Goal: Information Seeking & Learning: Learn about a topic

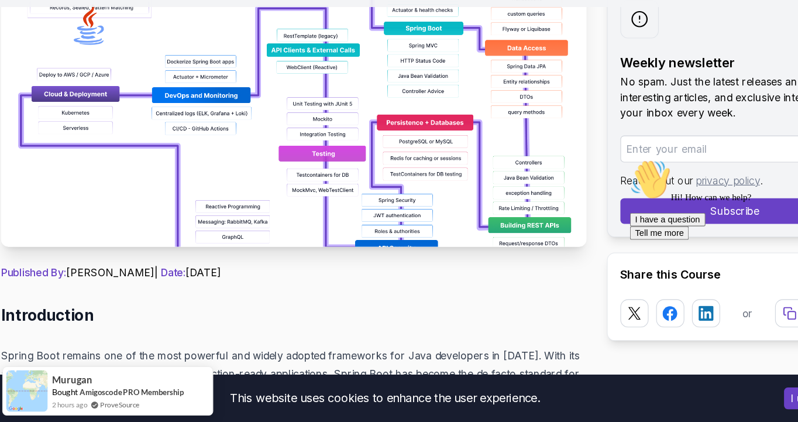
scroll to position [219, 0]
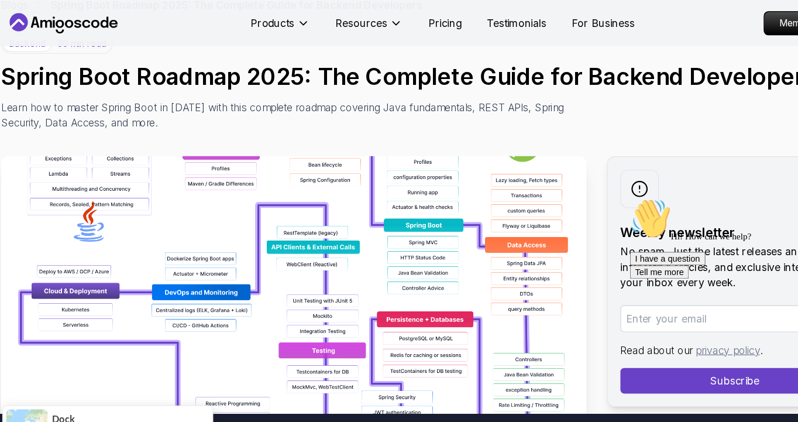
scroll to position [71, 0]
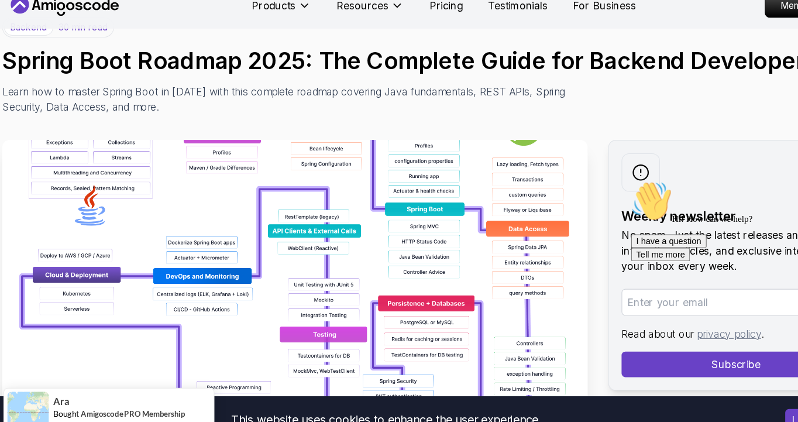
click at [414, 144] on img at bounding box center [273, 275] width 536 height 263
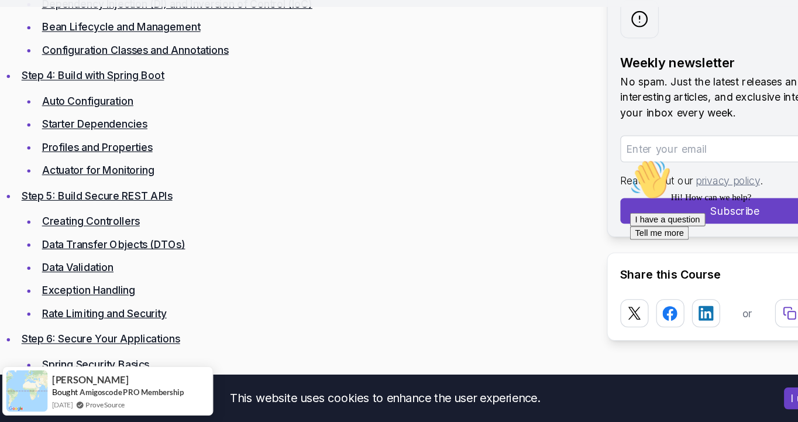
scroll to position [1962, 0]
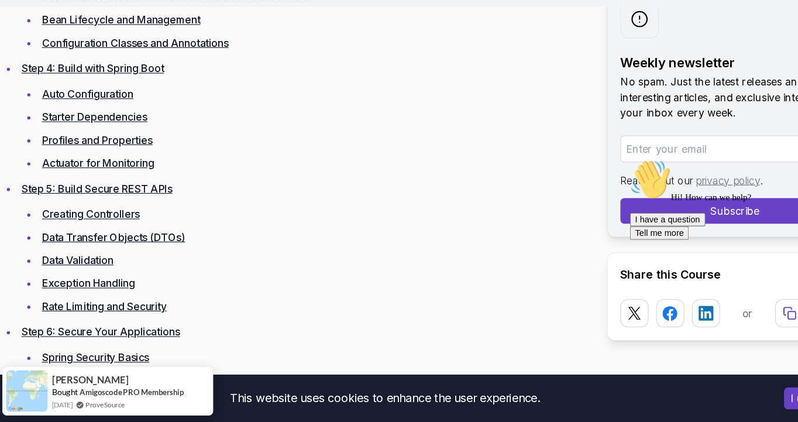
click at [88, 247] on link "Data Transfer Objects (DTOs)" at bounding box center [107, 253] width 131 height 12
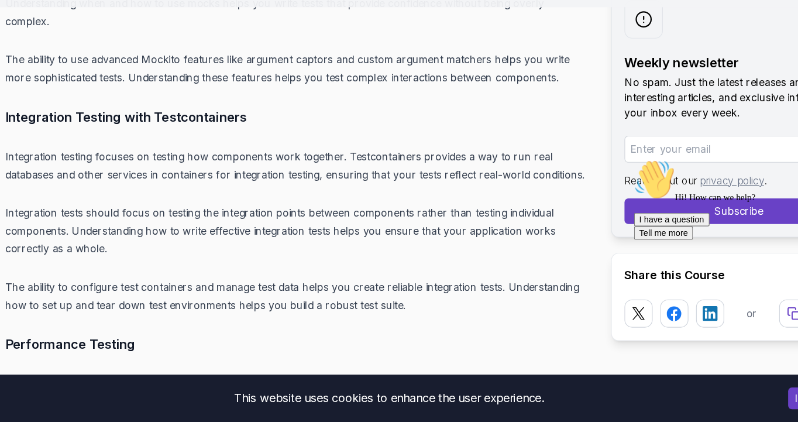
scroll to position [10829, 0]
drag, startPoint x: 89, startPoint y: 93, endPoint x: 148, endPoint y: 93, distance: 59.1
click at [148, 170] on p "Integration testing focuses on testing how components work together. Testcontai…" at bounding box center [273, 186] width 536 height 33
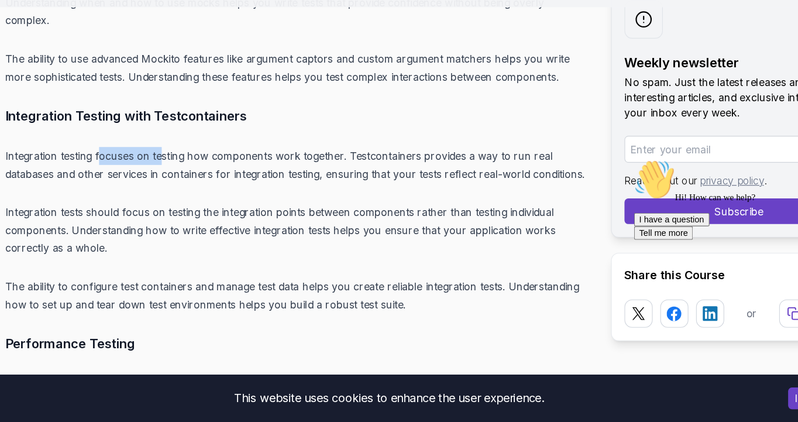
click at [246, 170] on p "Integration testing focuses on testing how components work together. Testcontai…" at bounding box center [273, 186] width 536 height 33
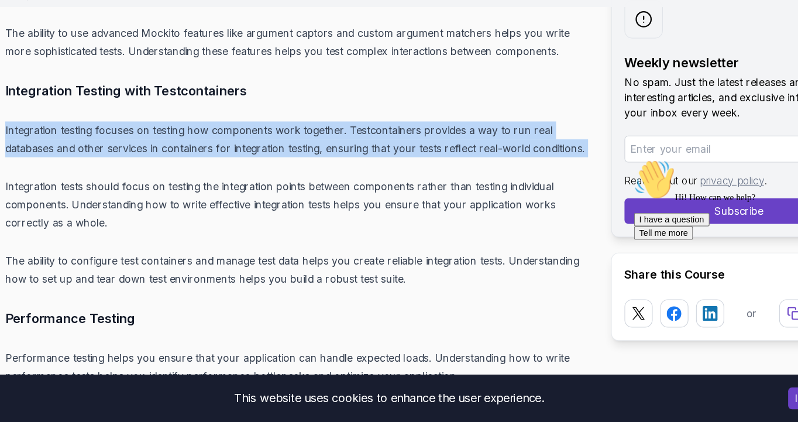
scroll to position [10853, 0]
click at [218, 146] on p "Integration testing focuses on testing how components work together. Testcontai…" at bounding box center [273, 162] width 536 height 33
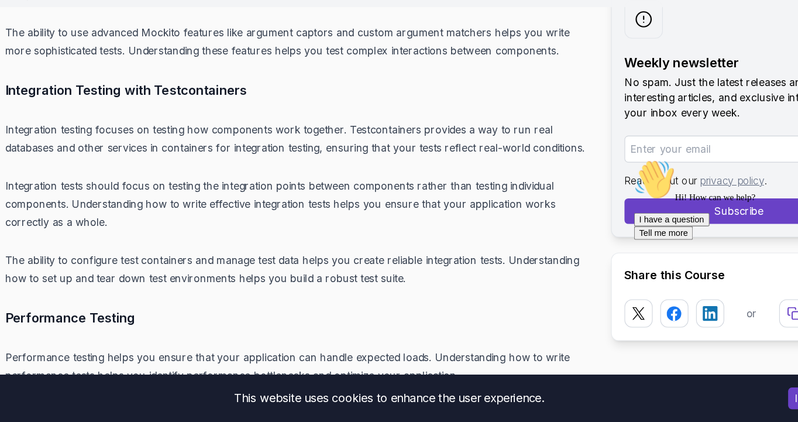
click at [218, 146] on p "Integration testing focuses on testing how components work together. Testcontai…" at bounding box center [273, 162] width 536 height 33
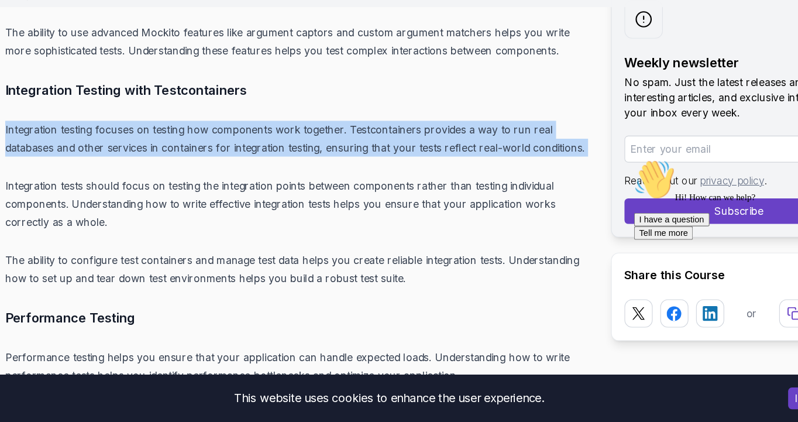
click at [218, 146] on p "Integration testing focuses on testing how components work together. Testcontai…" at bounding box center [273, 162] width 536 height 33
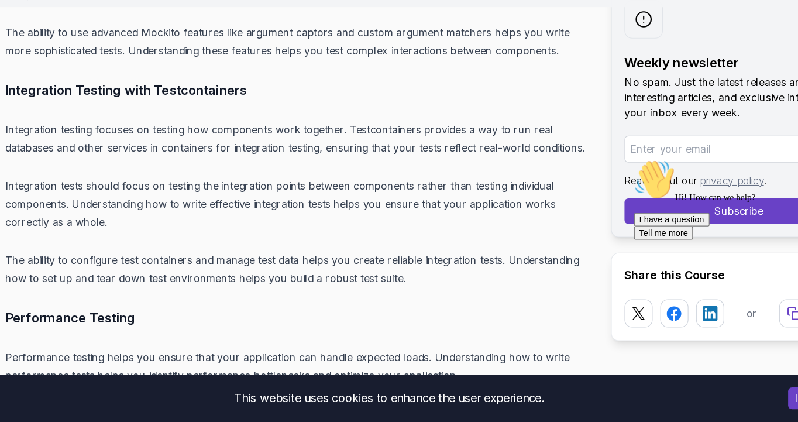
click at [218, 146] on p "Integration testing focuses on testing how components work together. Testcontai…" at bounding box center [273, 162] width 536 height 33
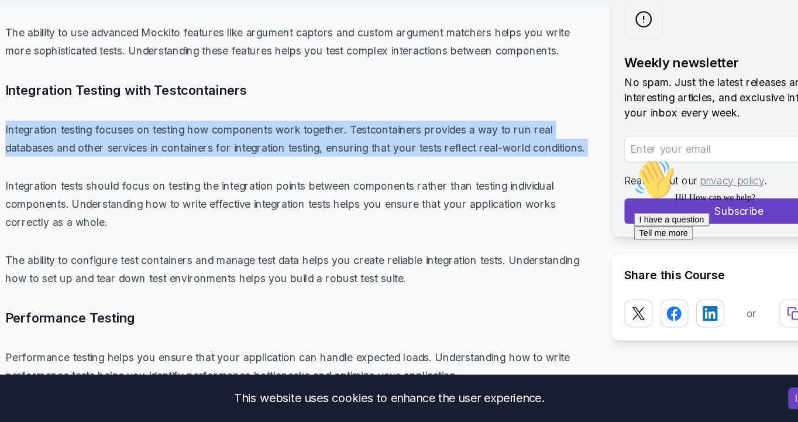
click at [156, 198] on p "Integration tests should focus on testing the integration points between compon…" at bounding box center [273, 222] width 536 height 49
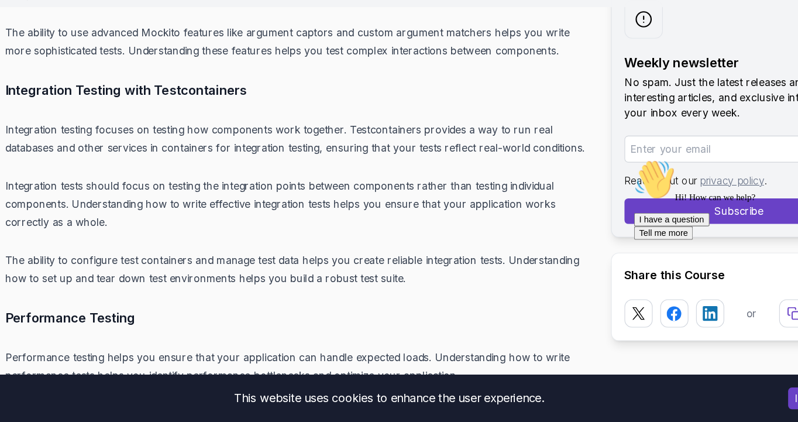
click at [156, 198] on p "Integration tests should focus on testing the integration points between compon…" at bounding box center [273, 222] width 536 height 49
